Goal: Information Seeking & Learning: Learn about a topic

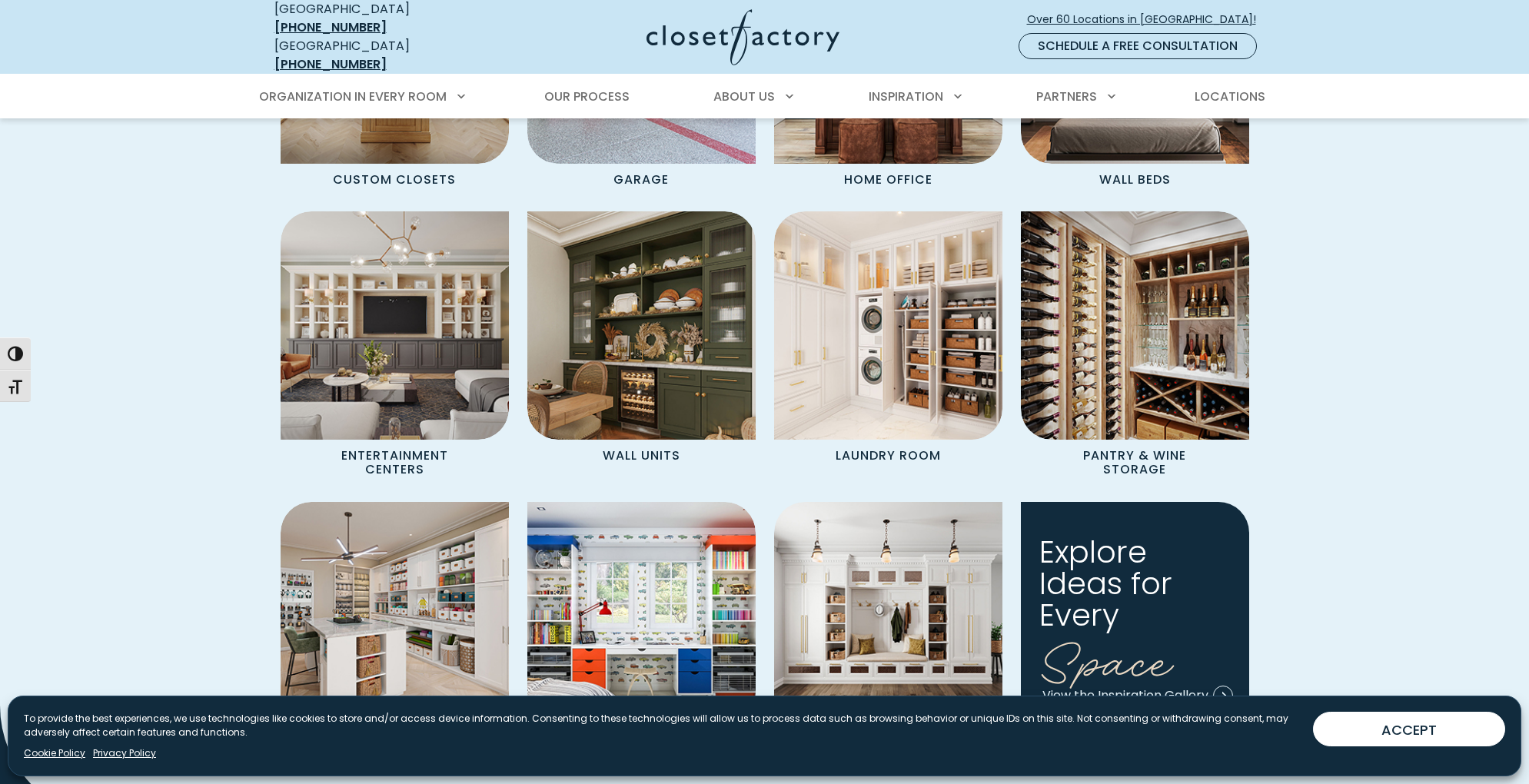
scroll to position [1531, 0]
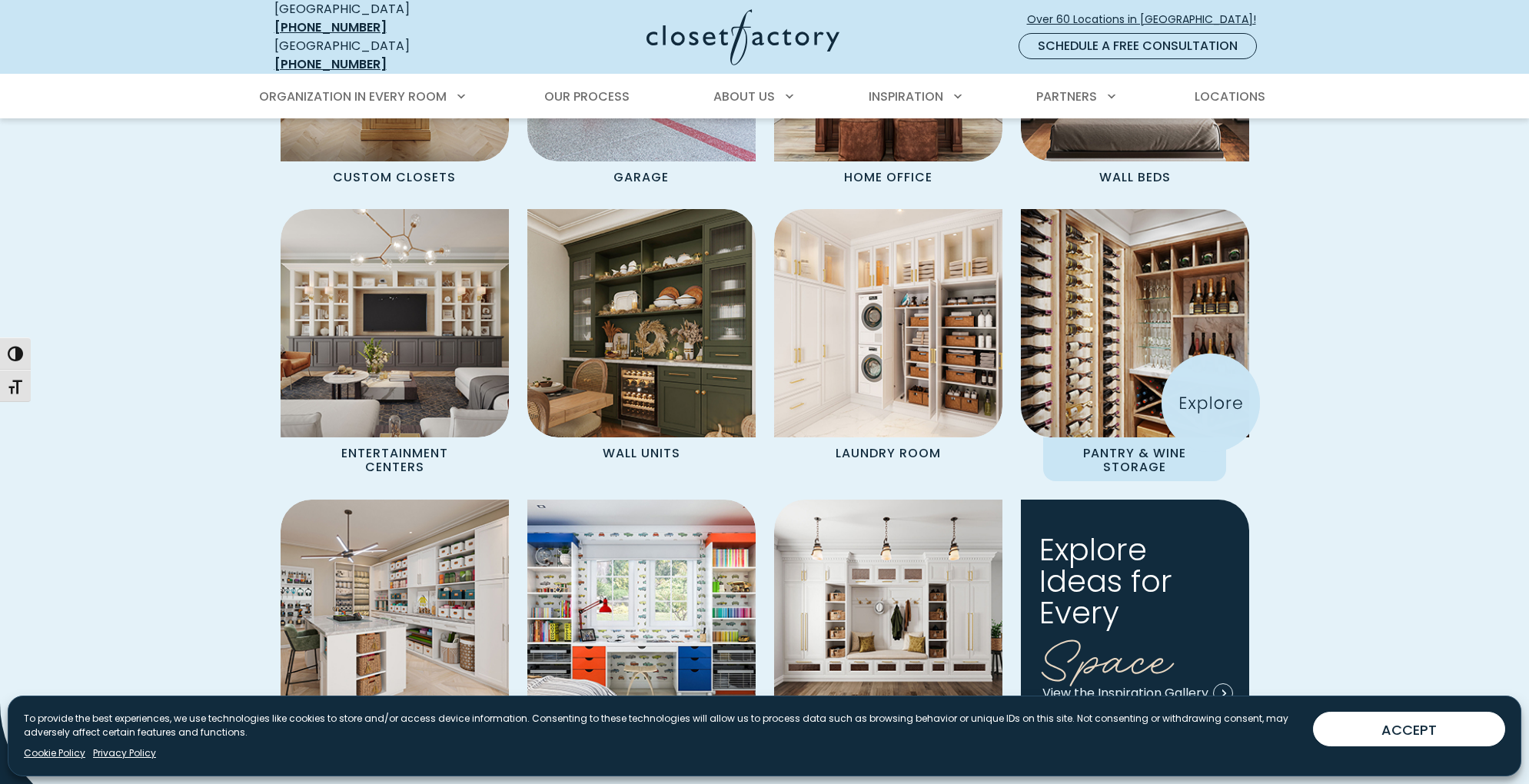
click at [1211, 402] on img "Spaces Grid" at bounding box center [1134, 323] width 251 height 251
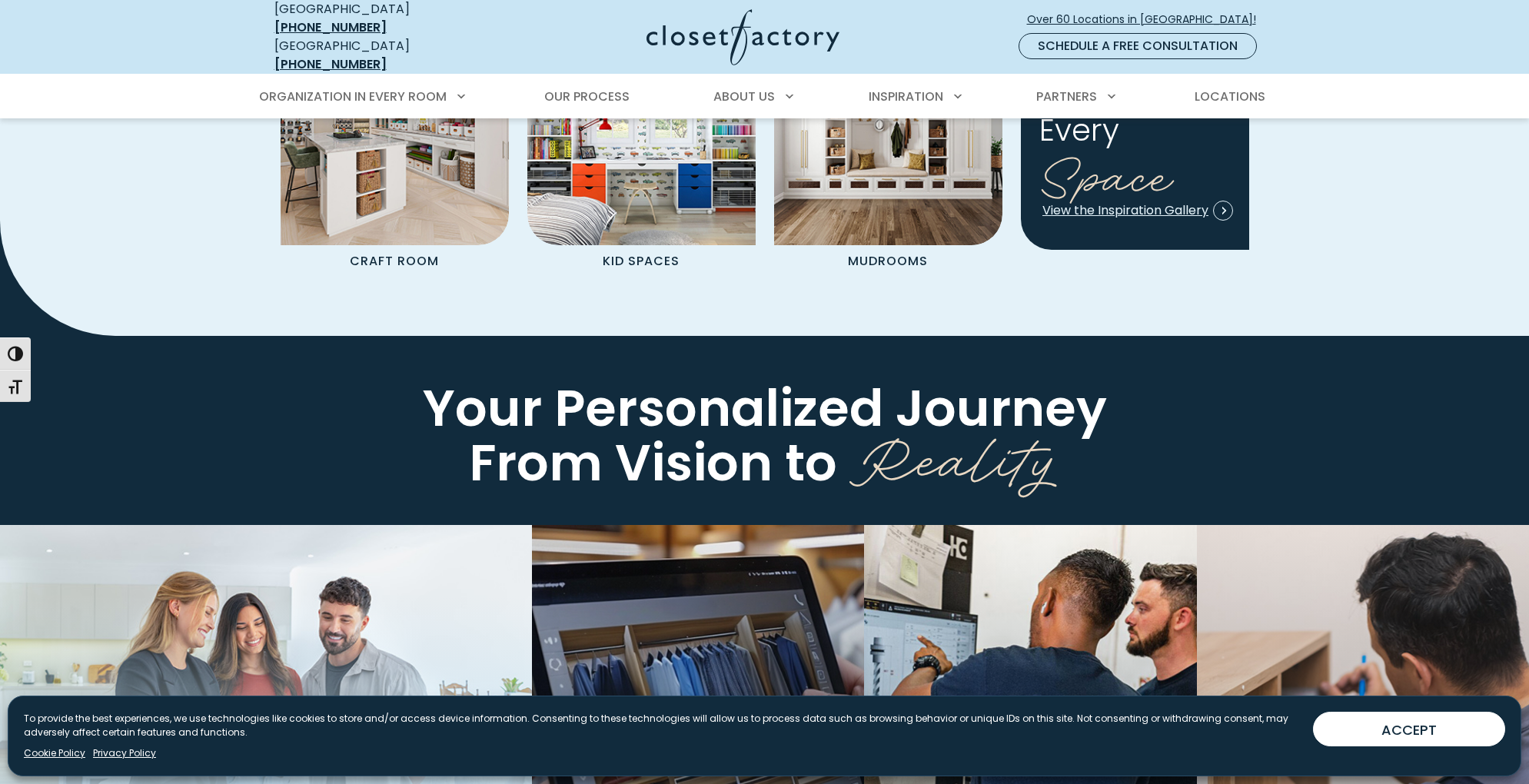
scroll to position [2017, 0]
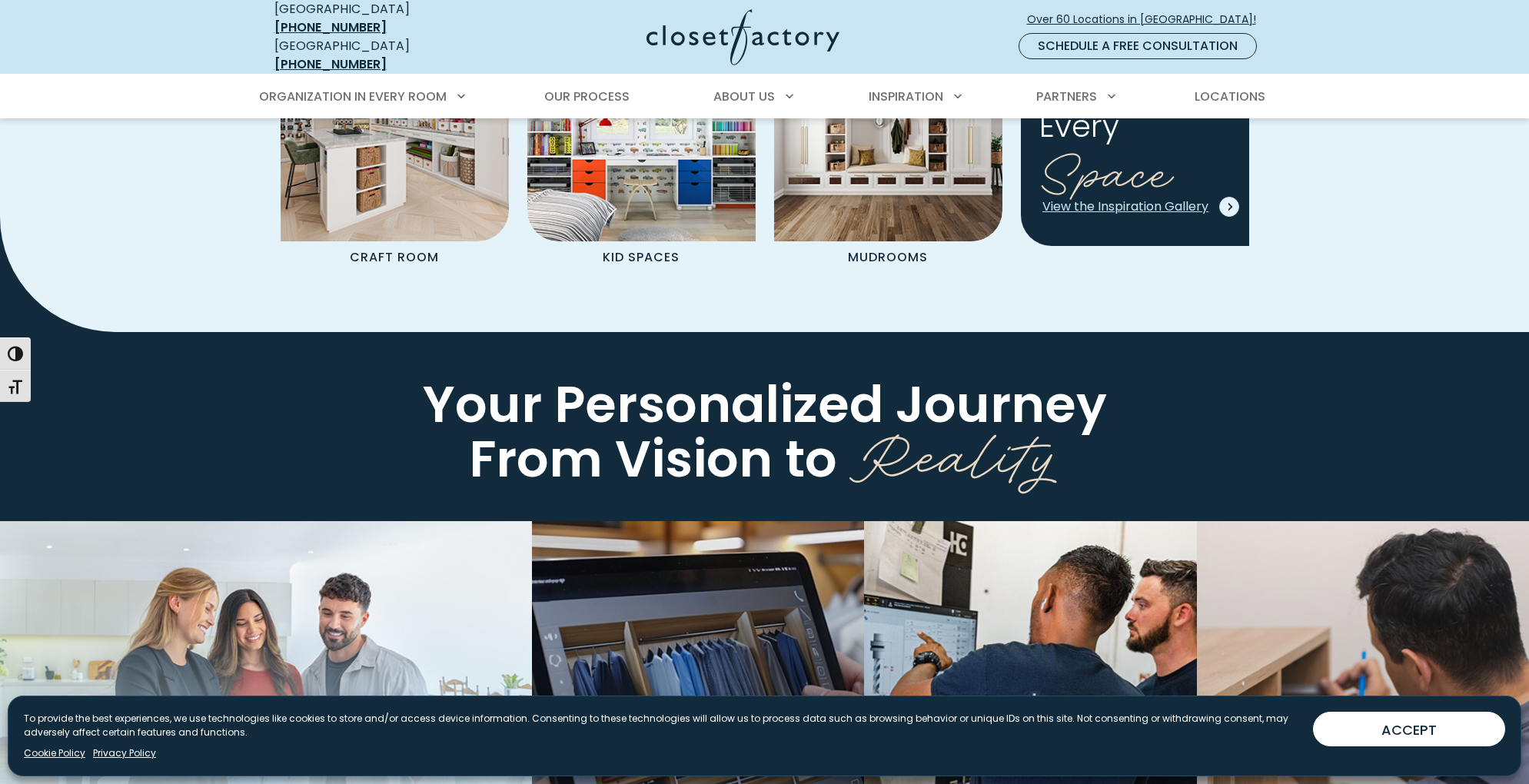
click at [1166, 200] on span "View the Inspiration Gallery" at bounding box center [1137, 206] width 190 height 18
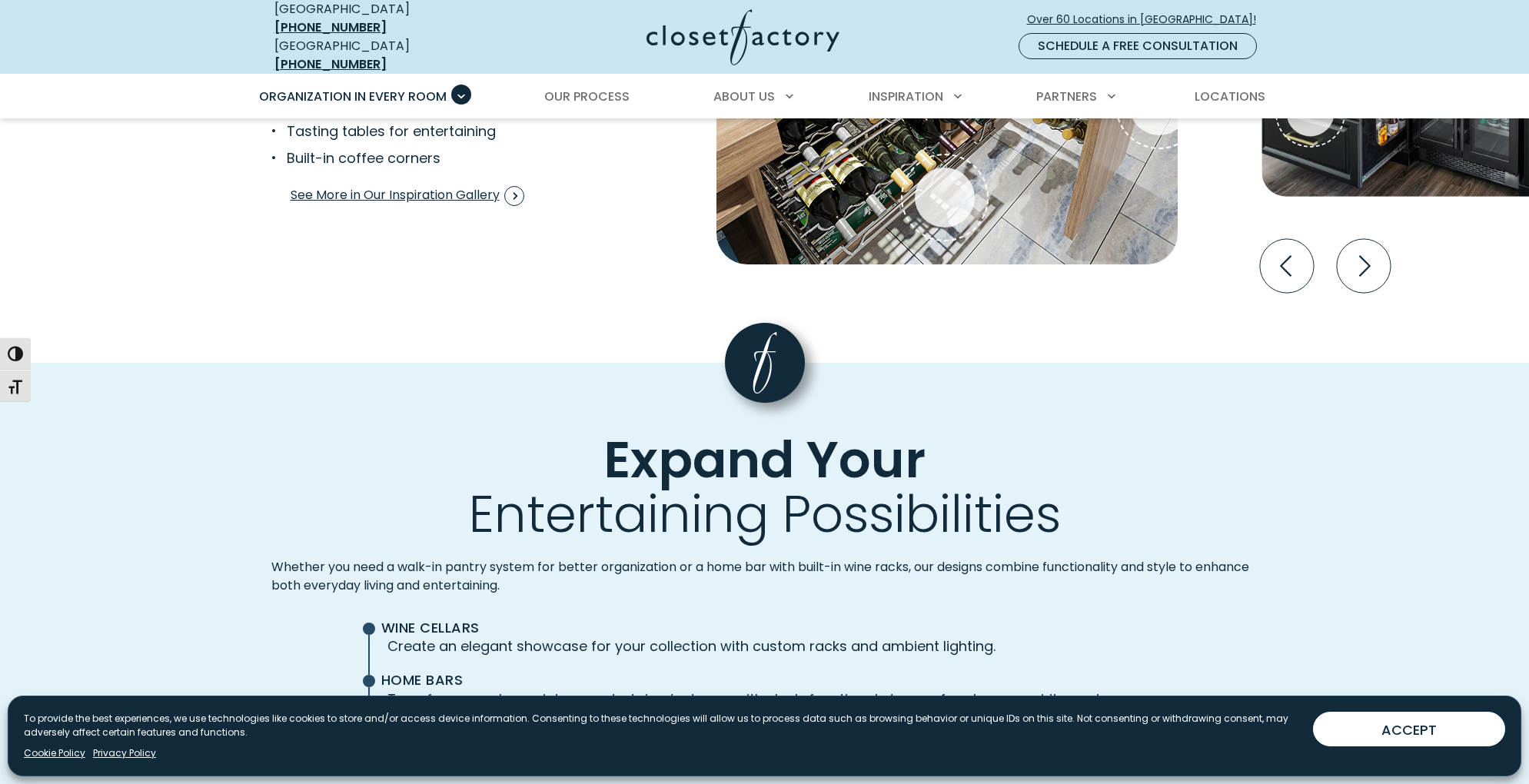
scroll to position [3265, 0]
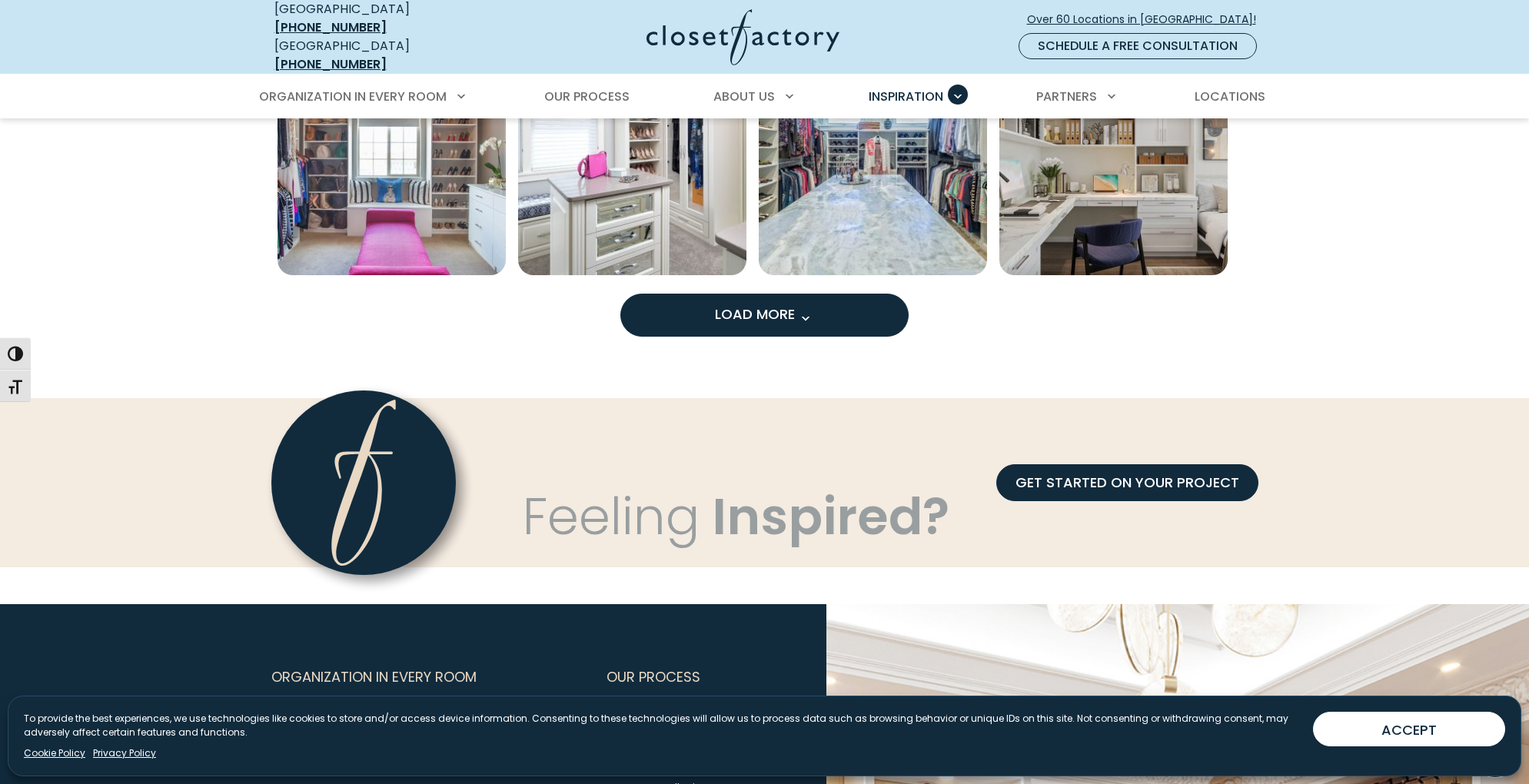
scroll to position [1357, 0]
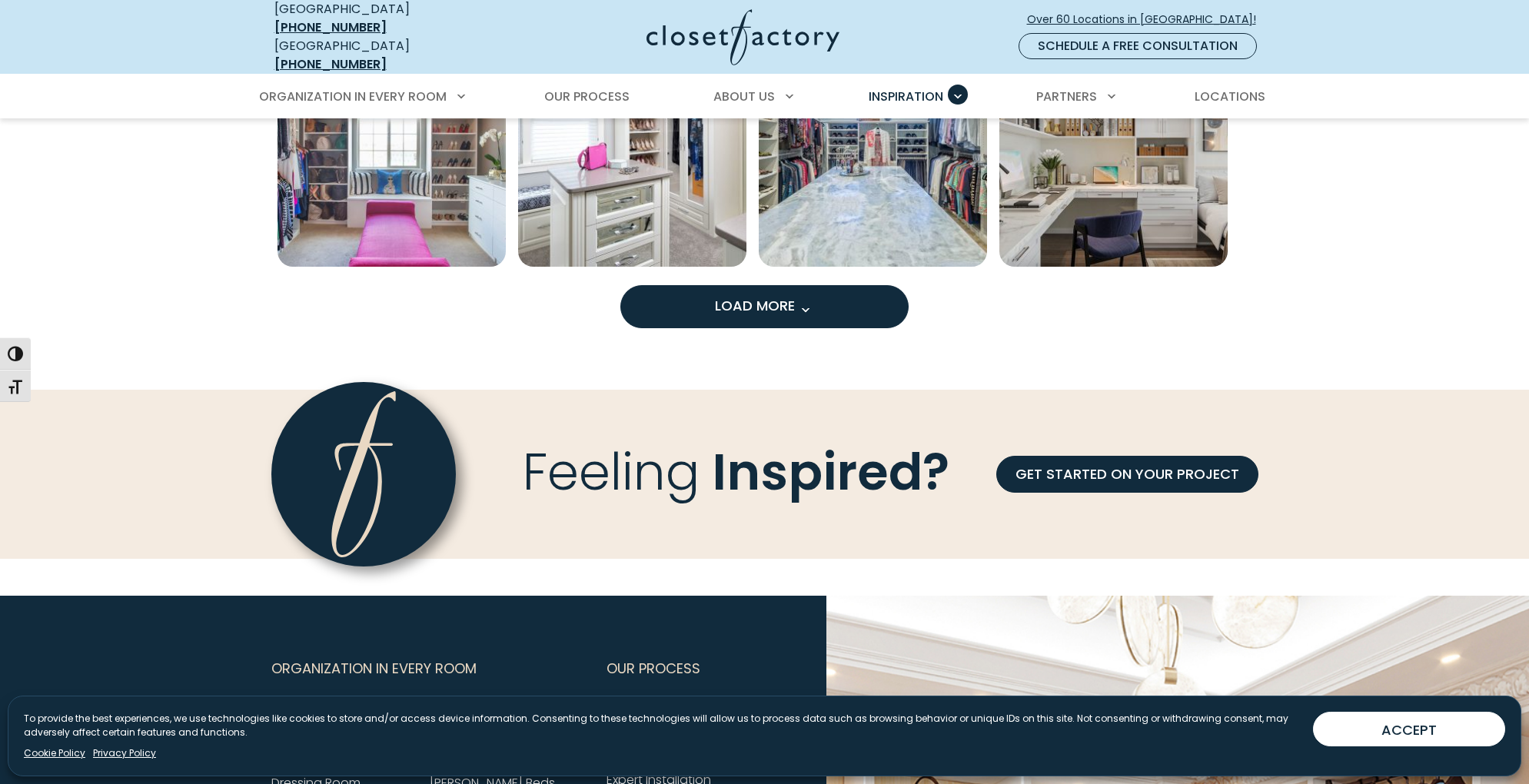
click at [818, 285] on button "Load More" at bounding box center [764, 307] width 288 height 43
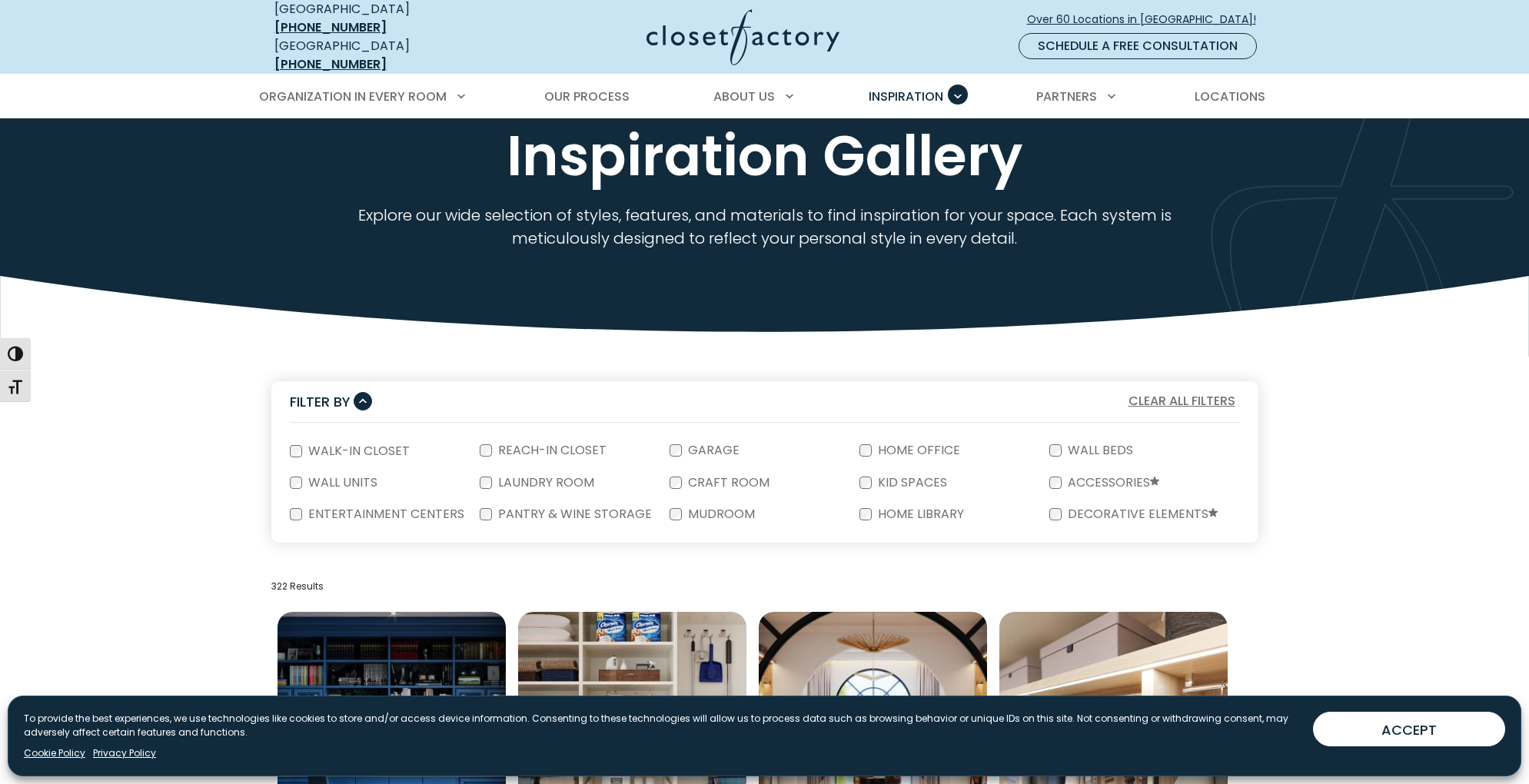
scroll to position [0, 0]
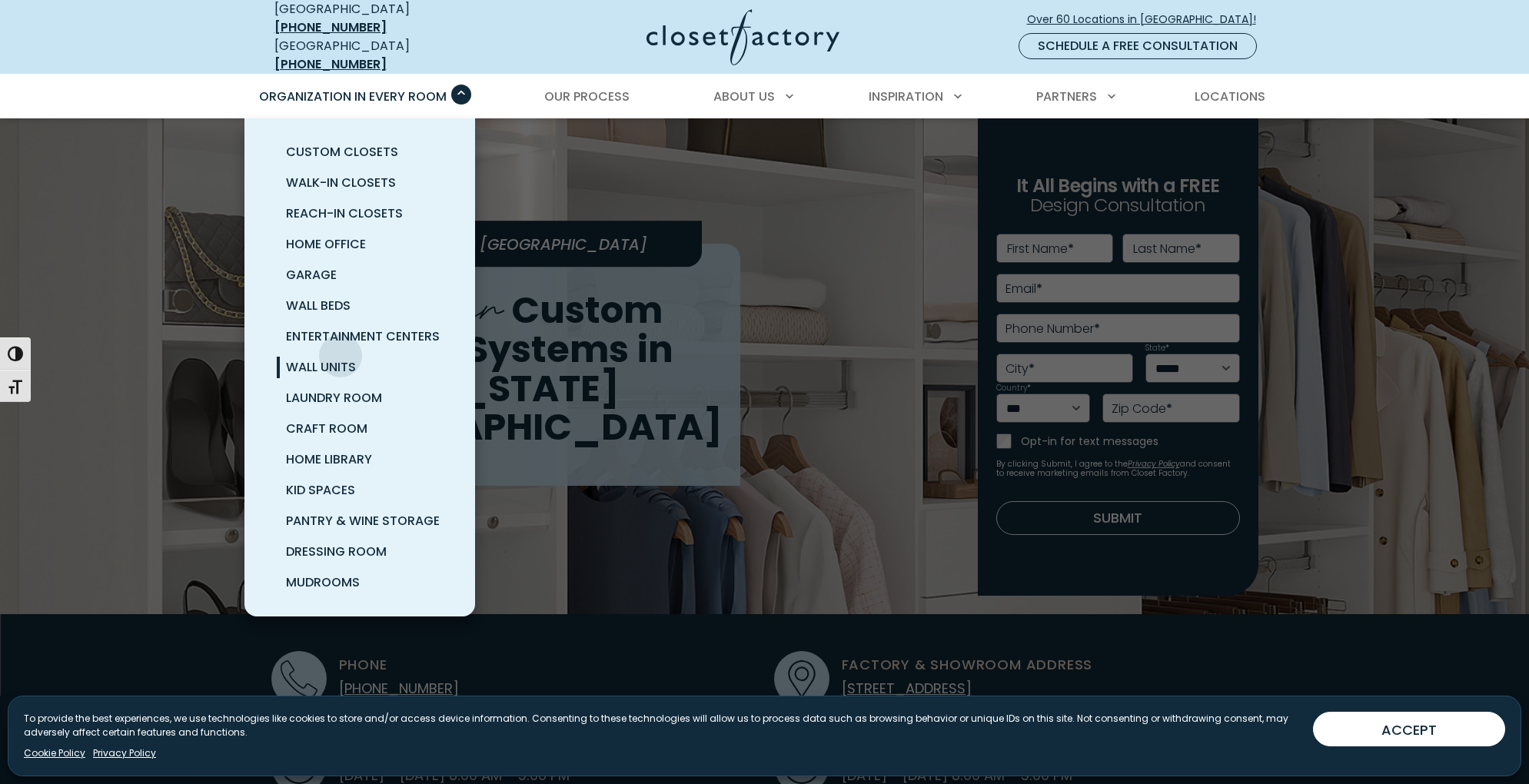
scroll to position [9, 0]
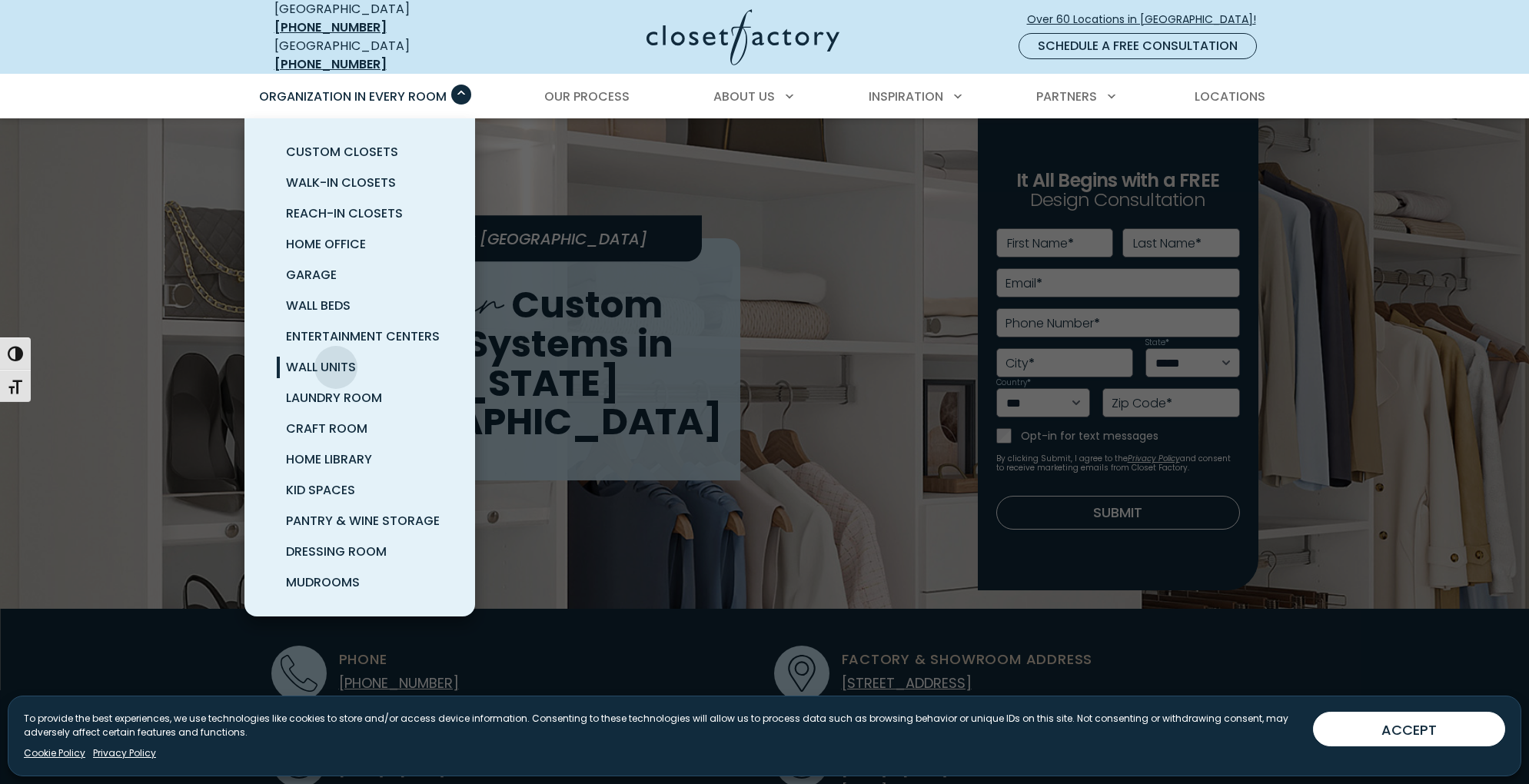
click at [336, 358] on span "Wall Units" at bounding box center [321, 367] width 70 height 18
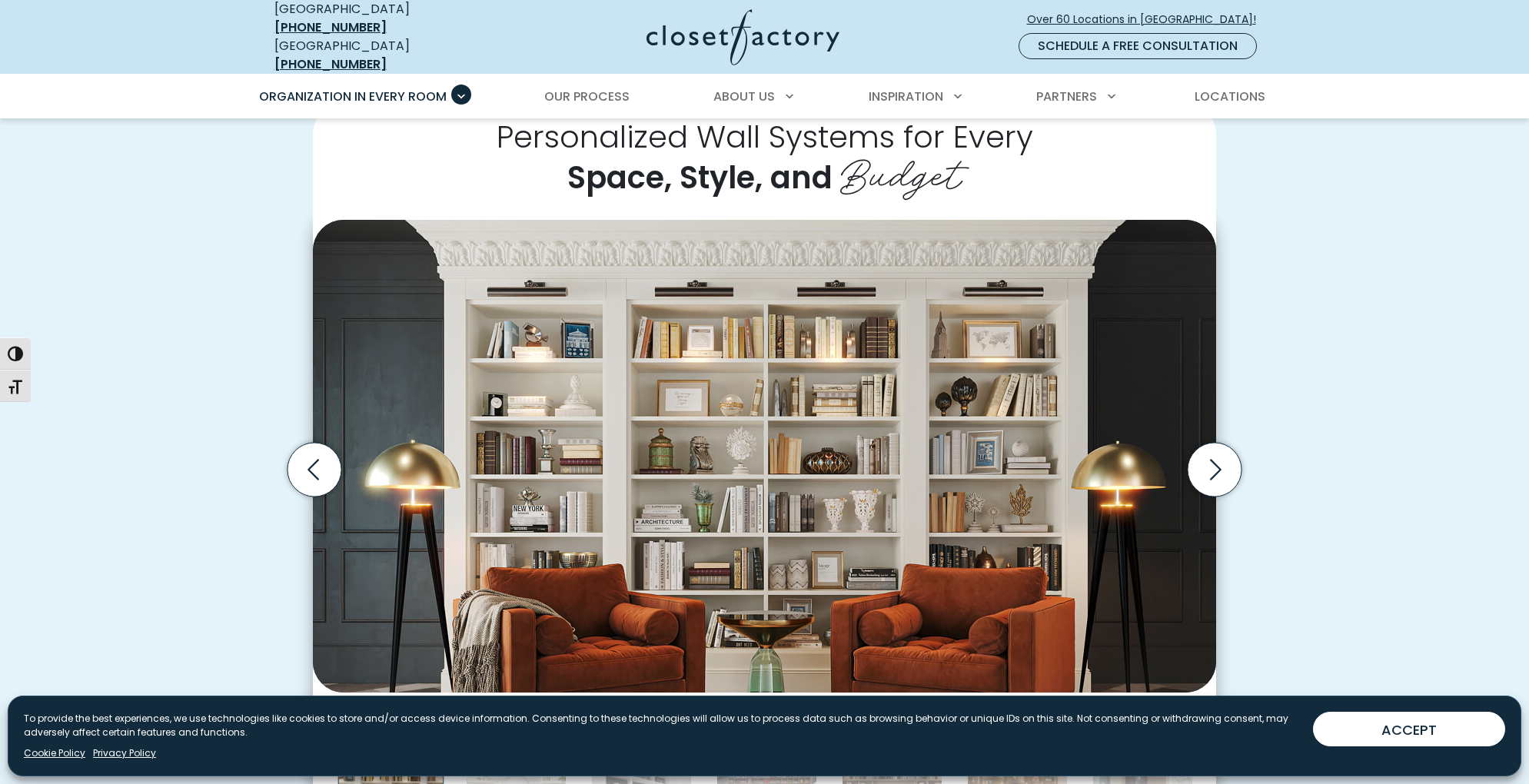
scroll to position [365, 0]
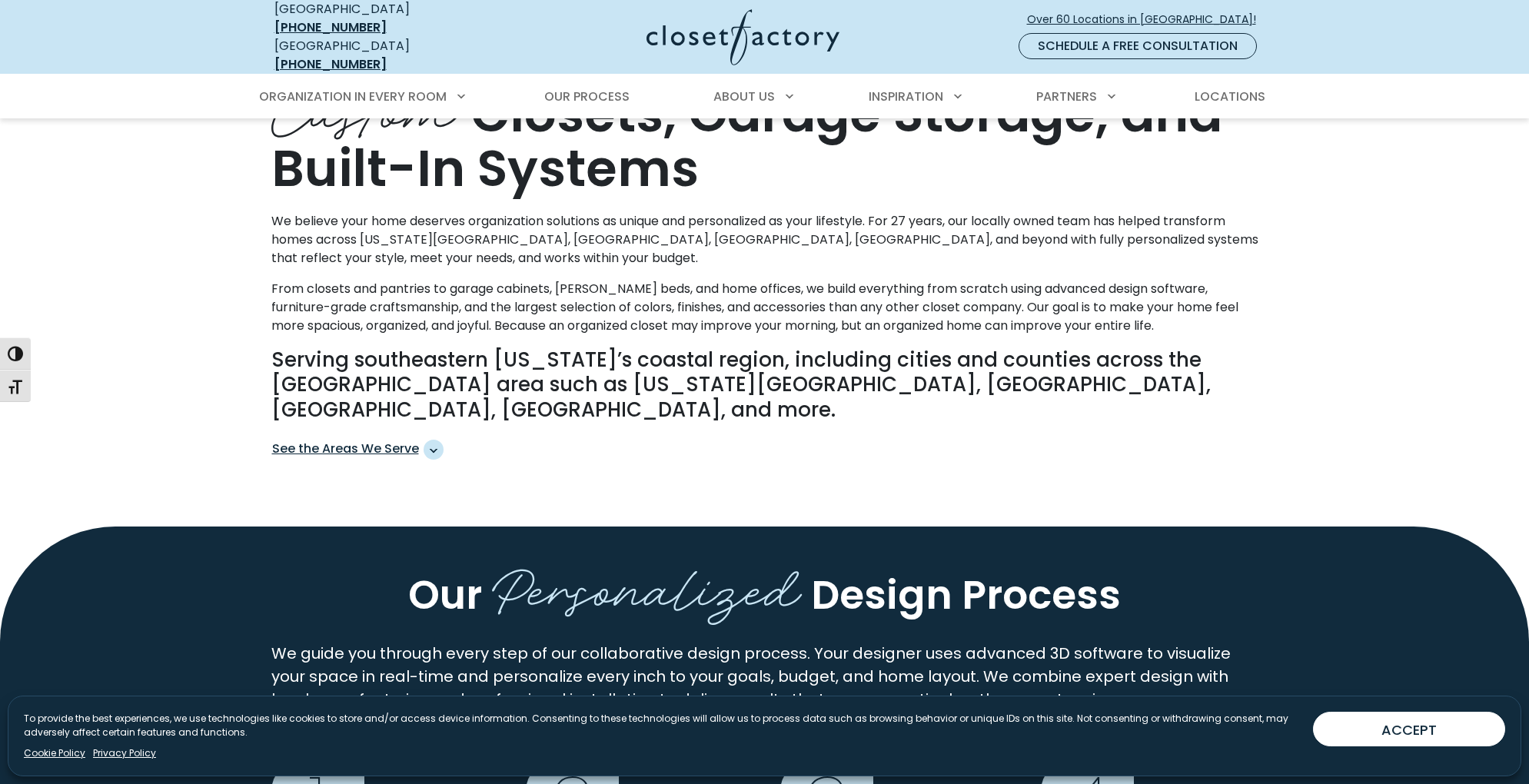
scroll to position [770, 0]
